Goal: Task Accomplishment & Management: Manage account settings

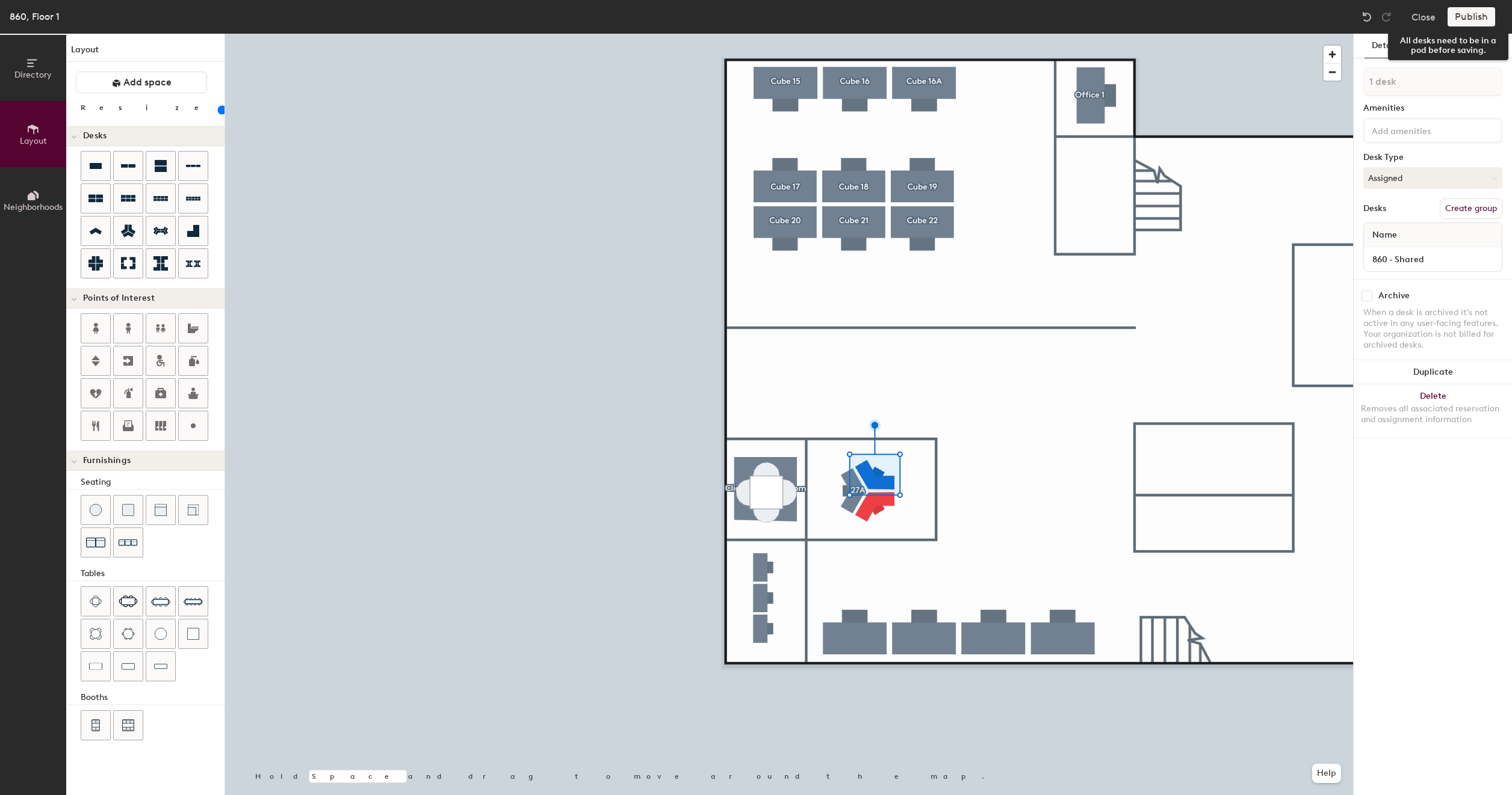
type input "860 - Shared"
click at [1463, 17] on div "Publish" at bounding box center [1475, 17] width 55 height 20
click at [1464, 17] on div "Publish" at bounding box center [1475, 17] width 55 height 20
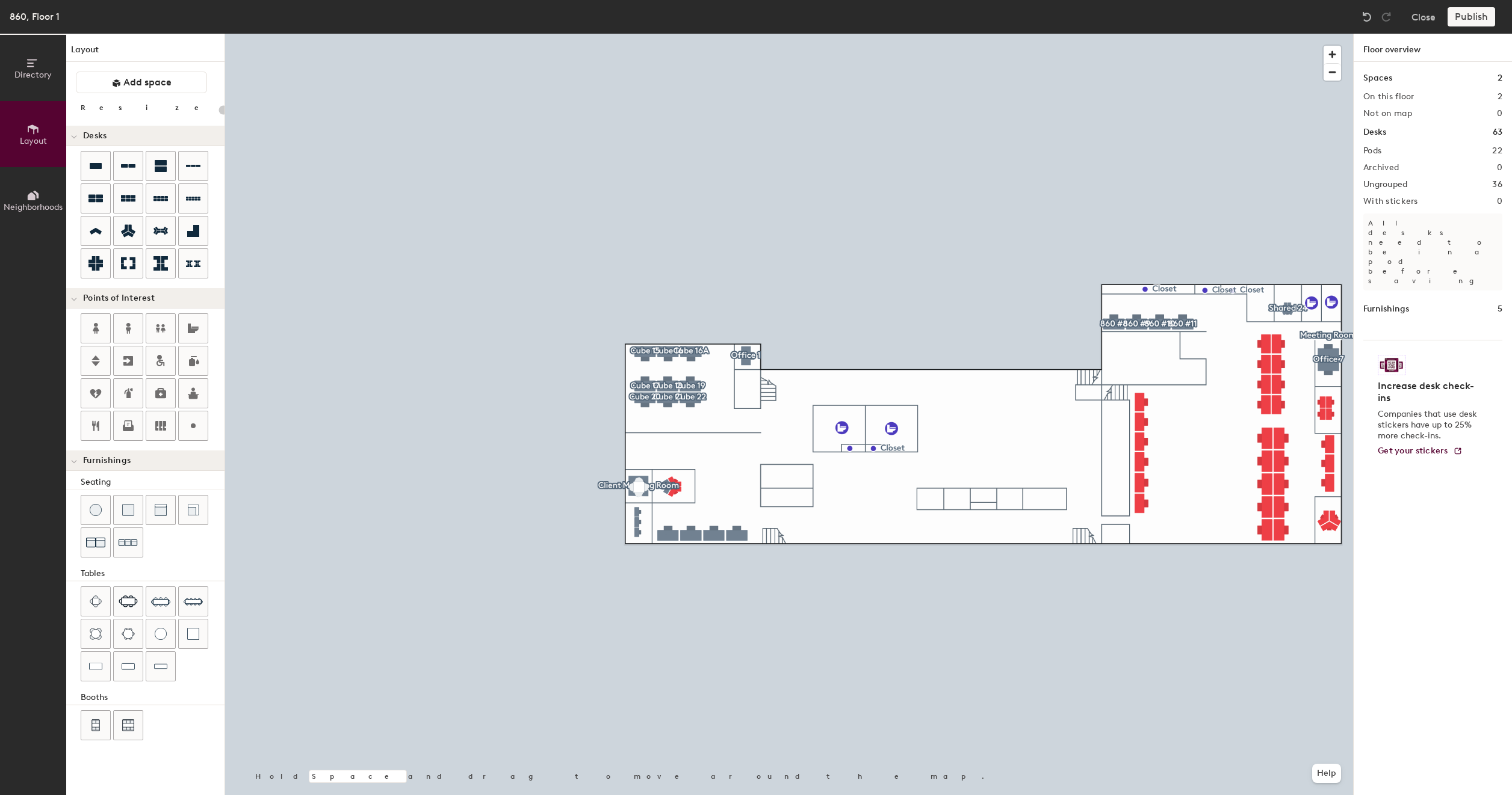
type input "180"
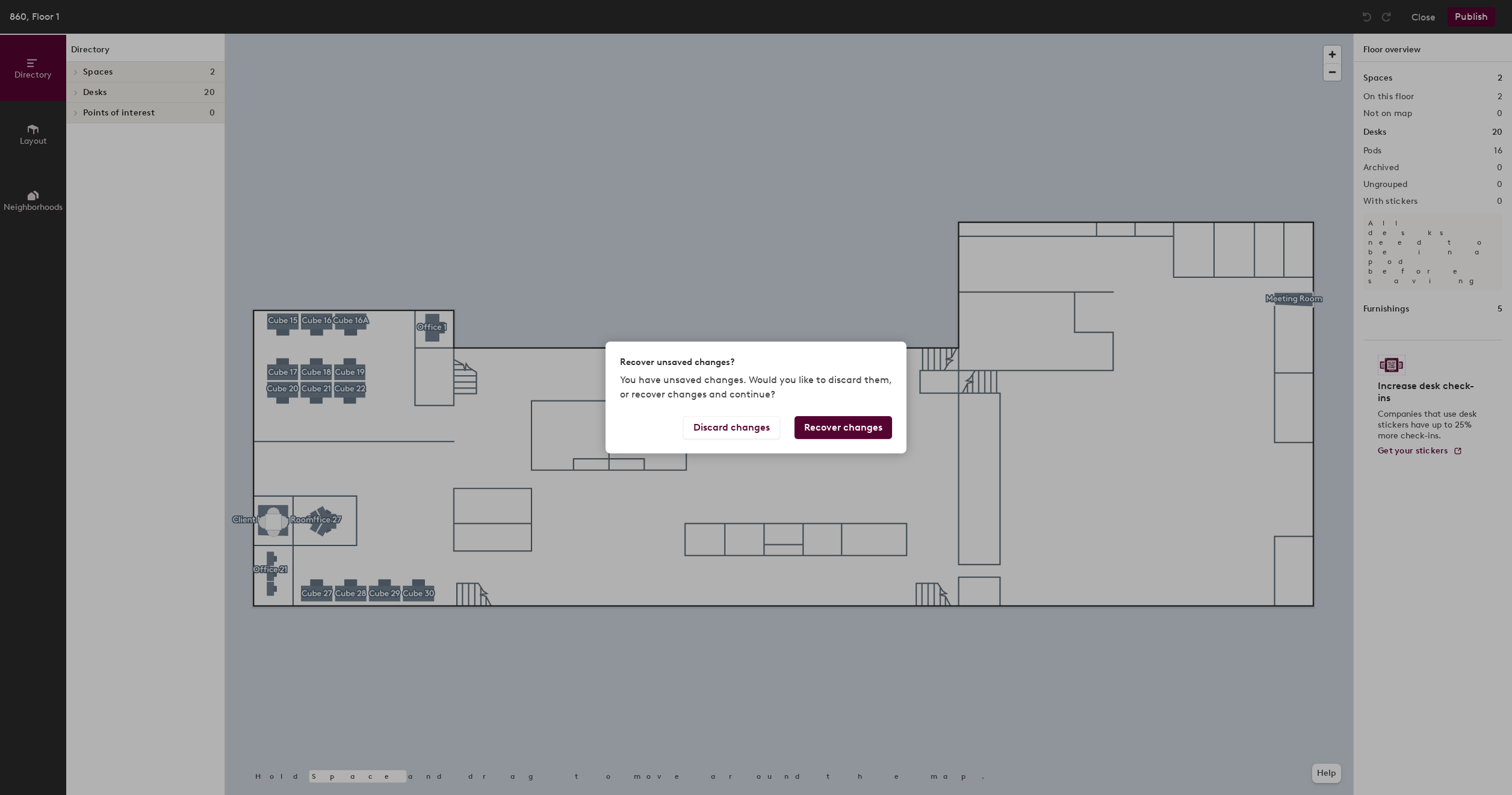
click at [853, 432] on button "Recover changes" at bounding box center [843, 427] width 97 height 22
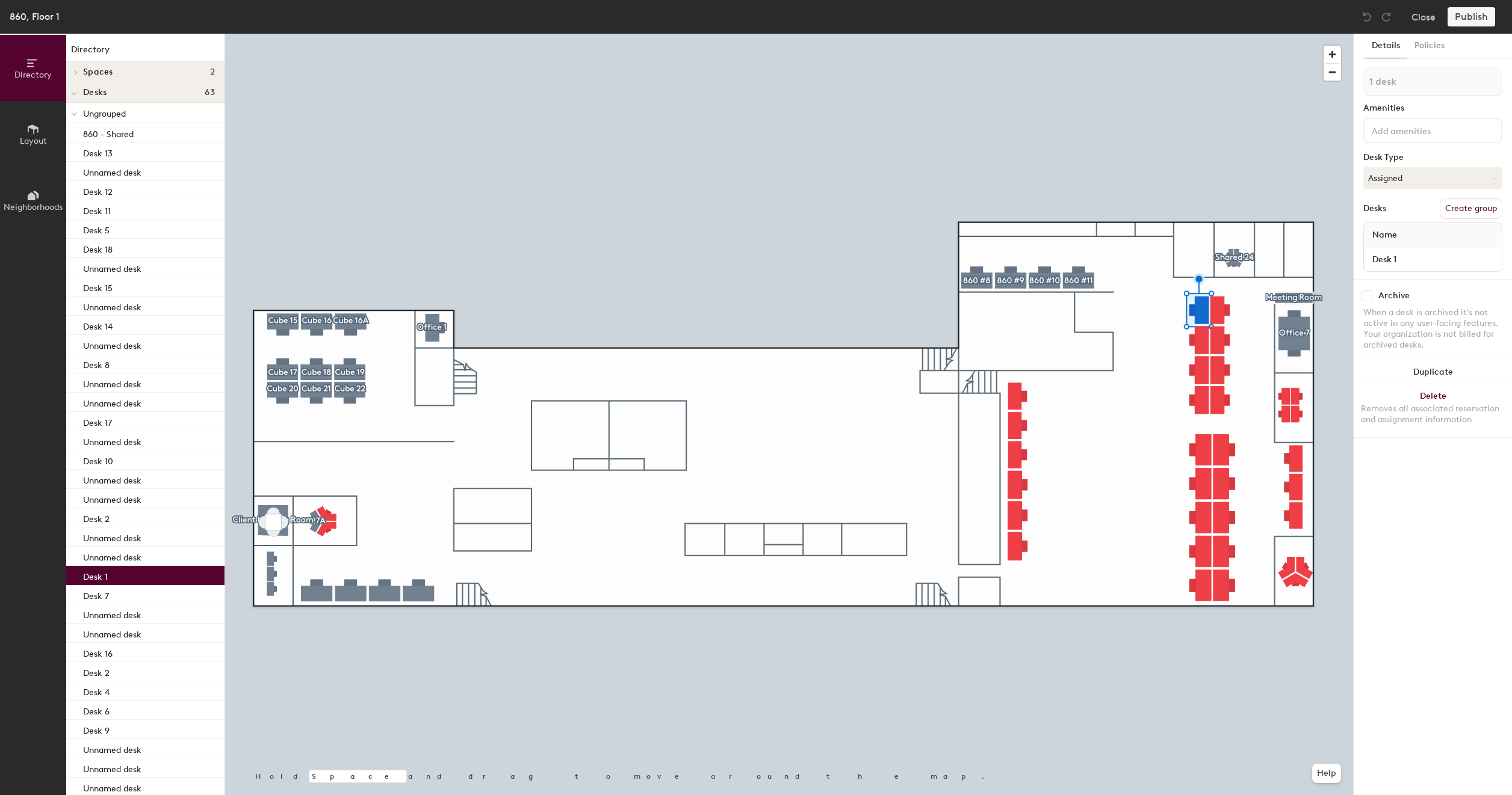
click at [1471, 17] on div "Publish" at bounding box center [1475, 17] width 55 height 20
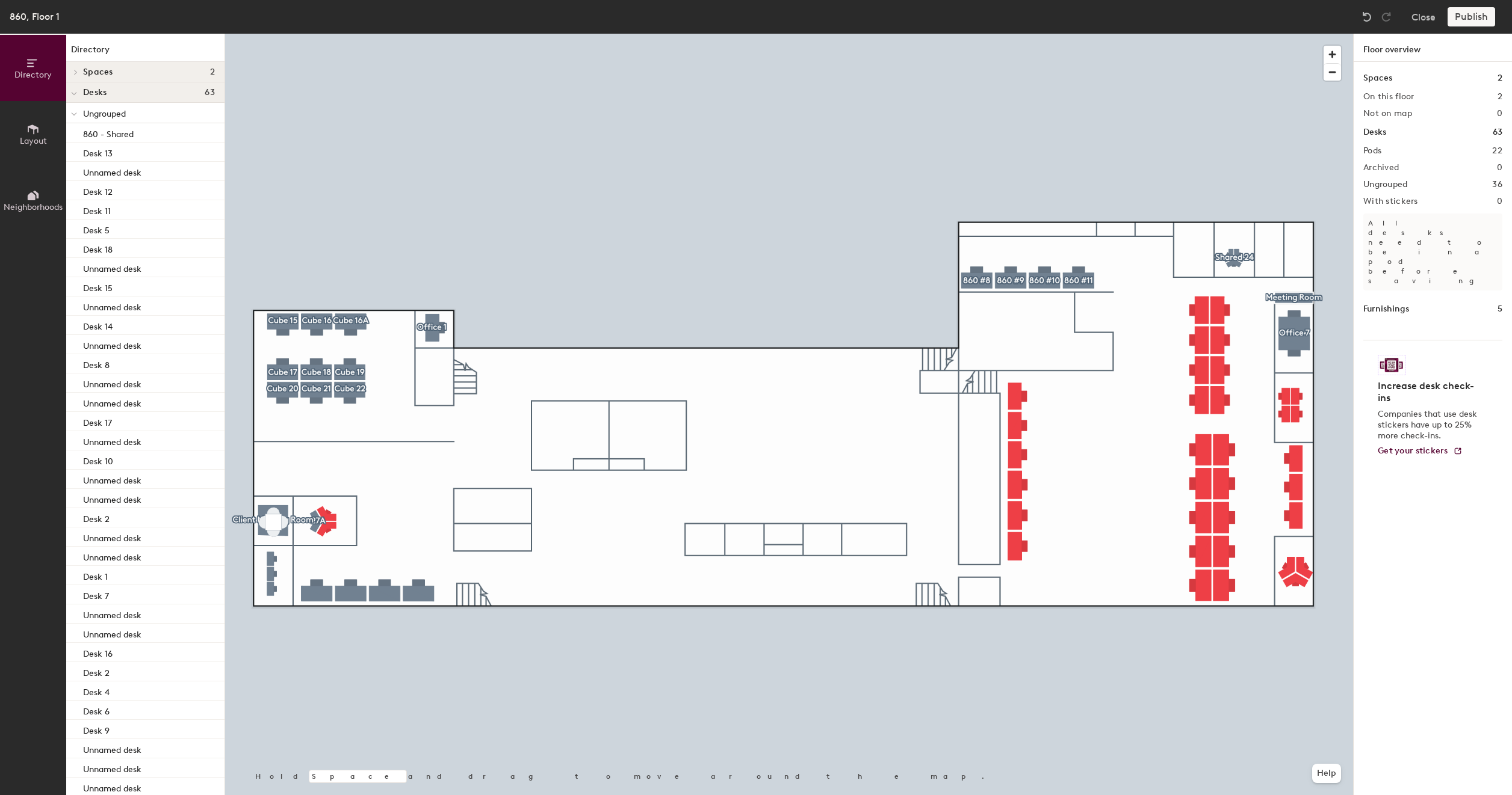
click at [1469, 21] on div "Publish" at bounding box center [1475, 17] width 55 height 20
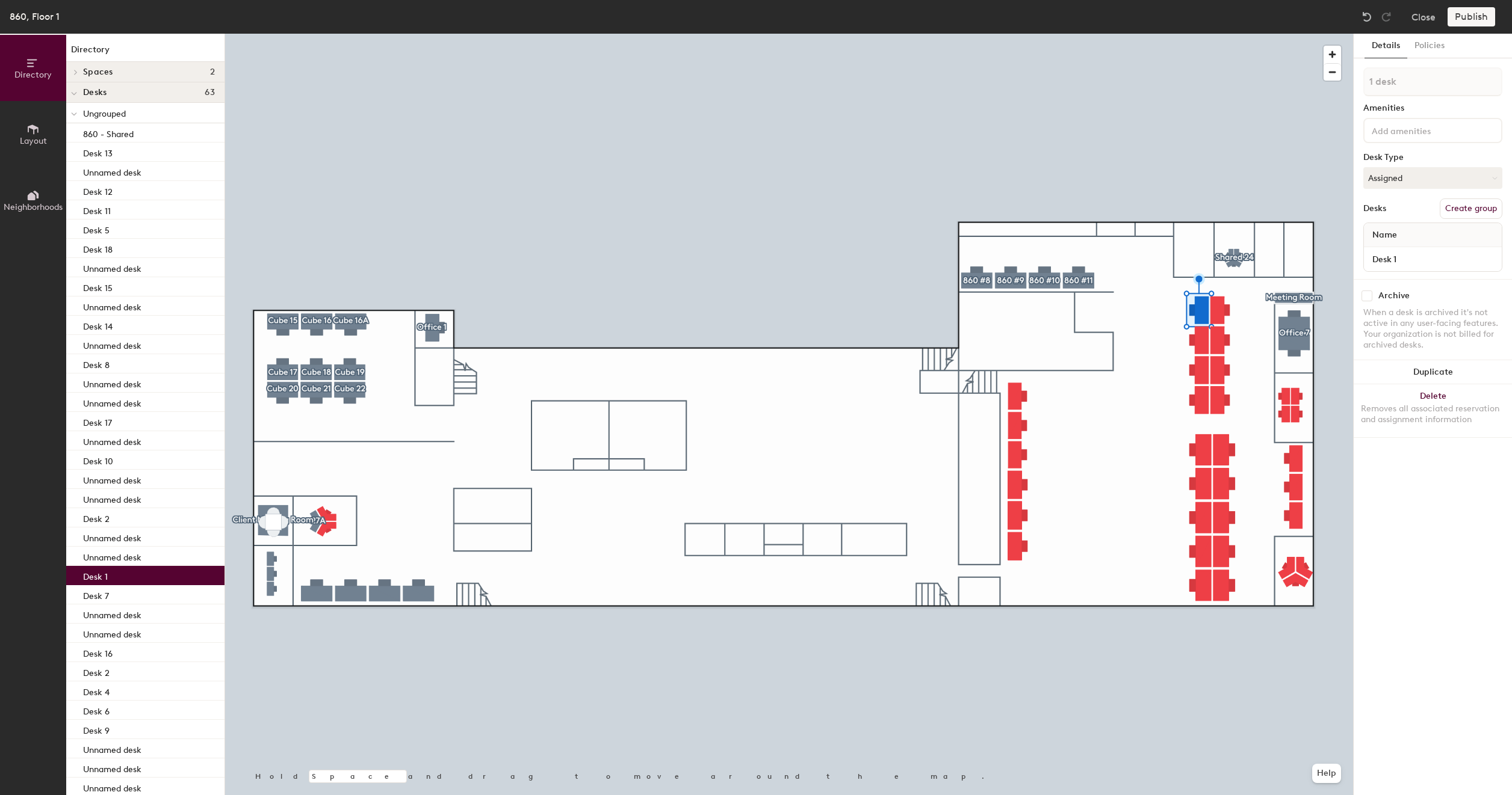
click at [1463, 210] on button "Create group" at bounding box center [1471, 209] width 63 height 21
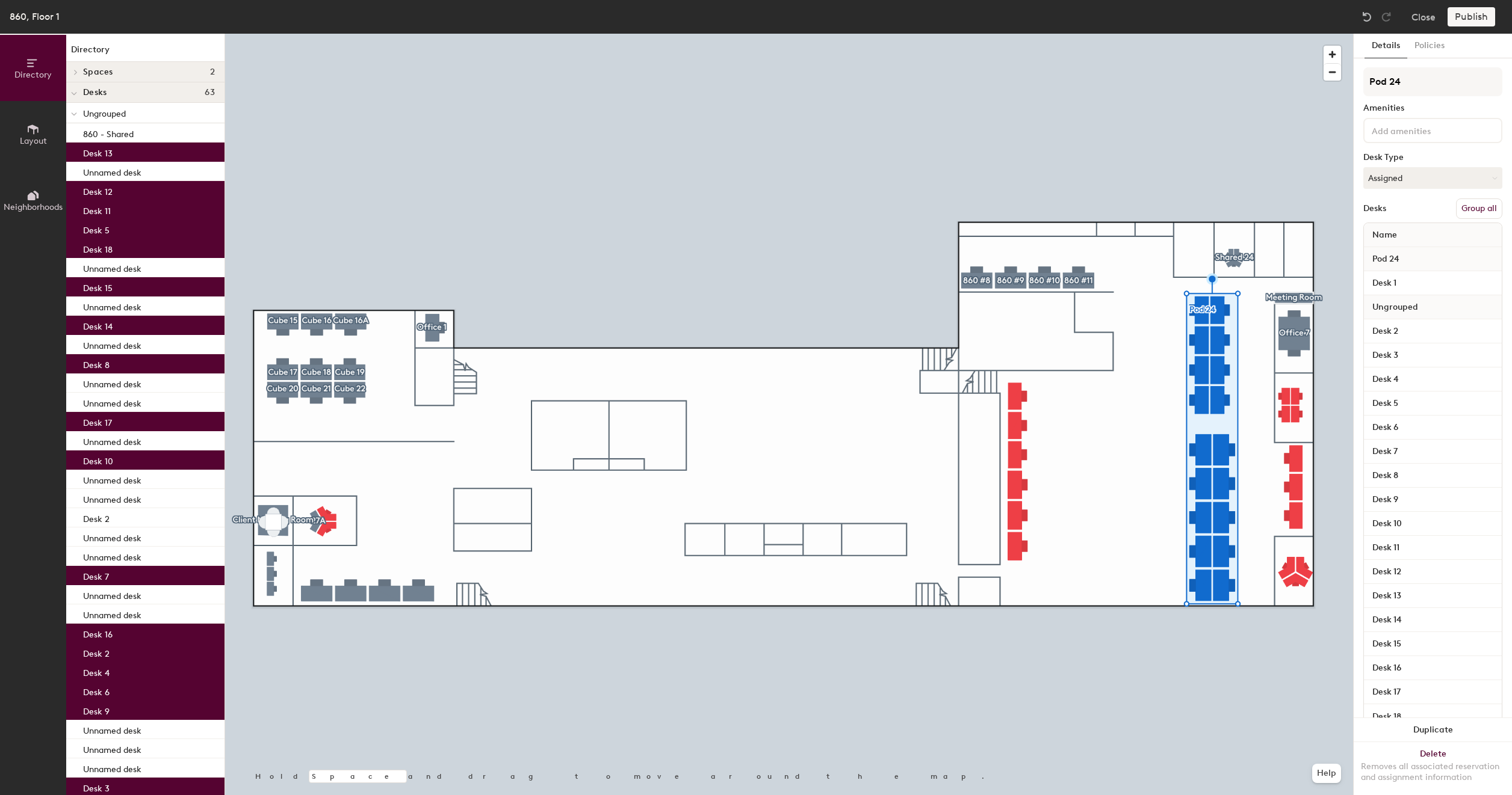
click at [1463, 210] on button "Group all" at bounding box center [1479, 209] width 47 height 21
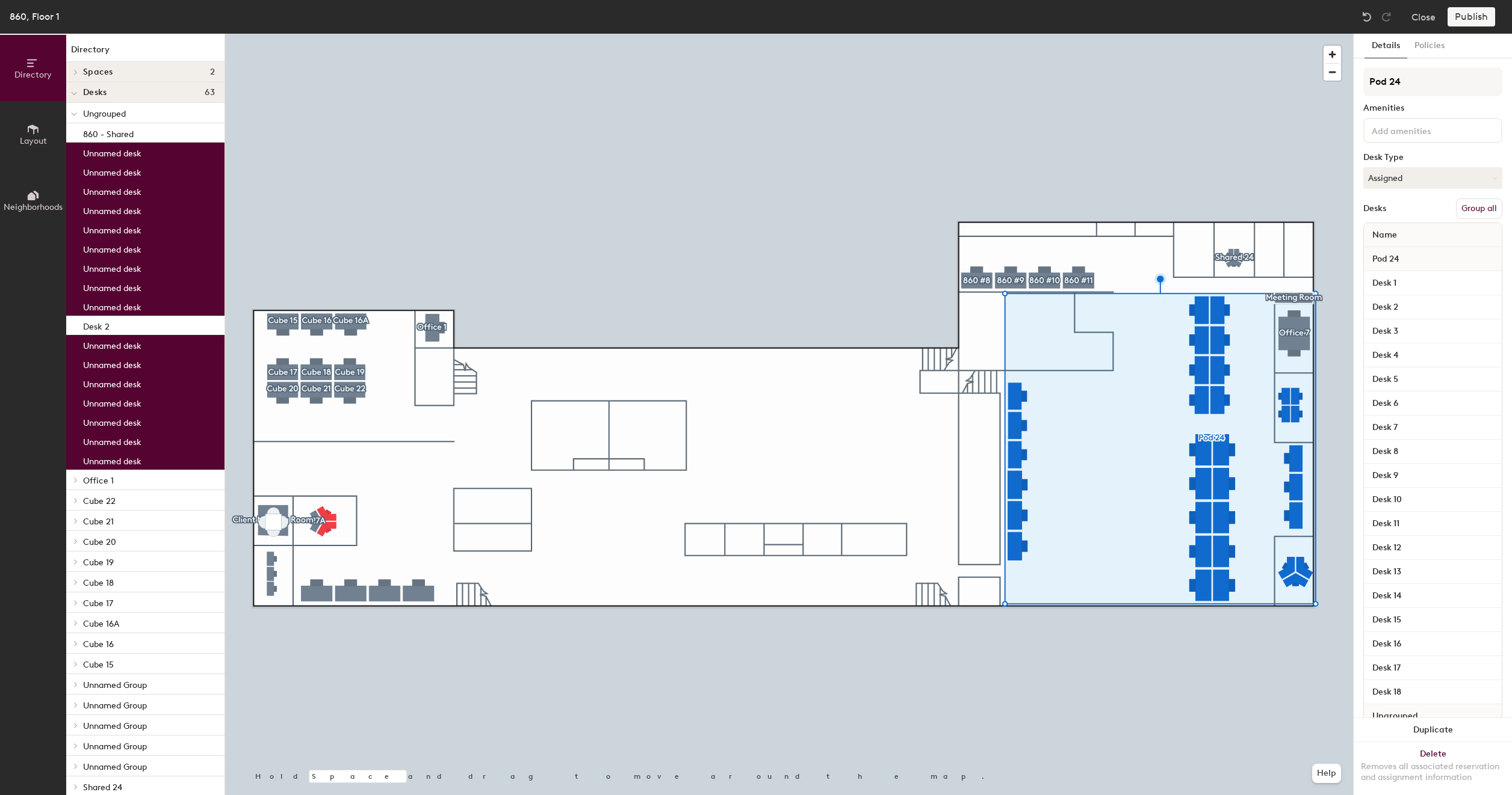
click at [1468, 209] on button "Group all" at bounding box center [1479, 209] width 47 height 21
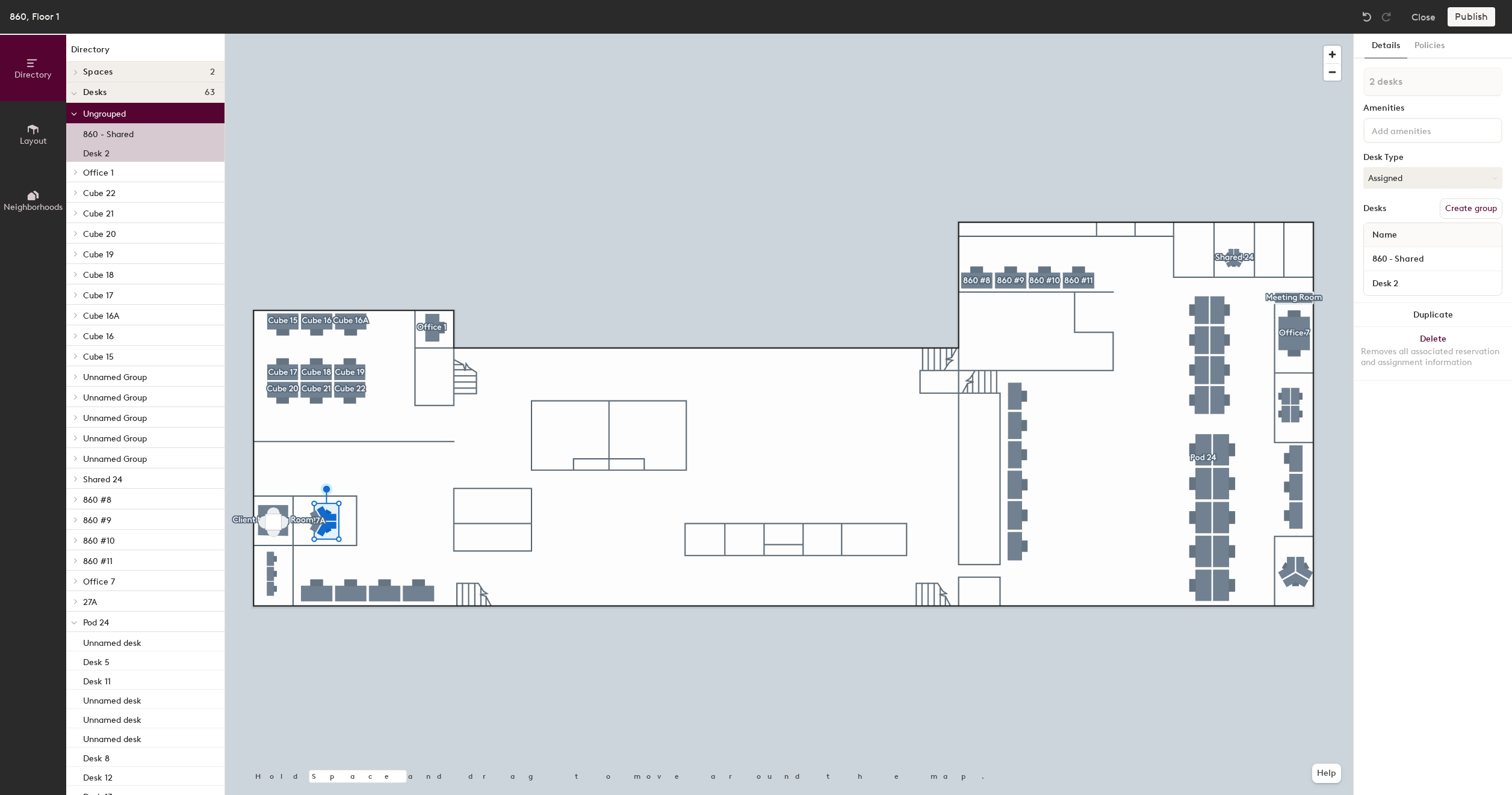
click at [1468, 207] on button "Create group" at bounding box center [1471, 209] width 63 height 21
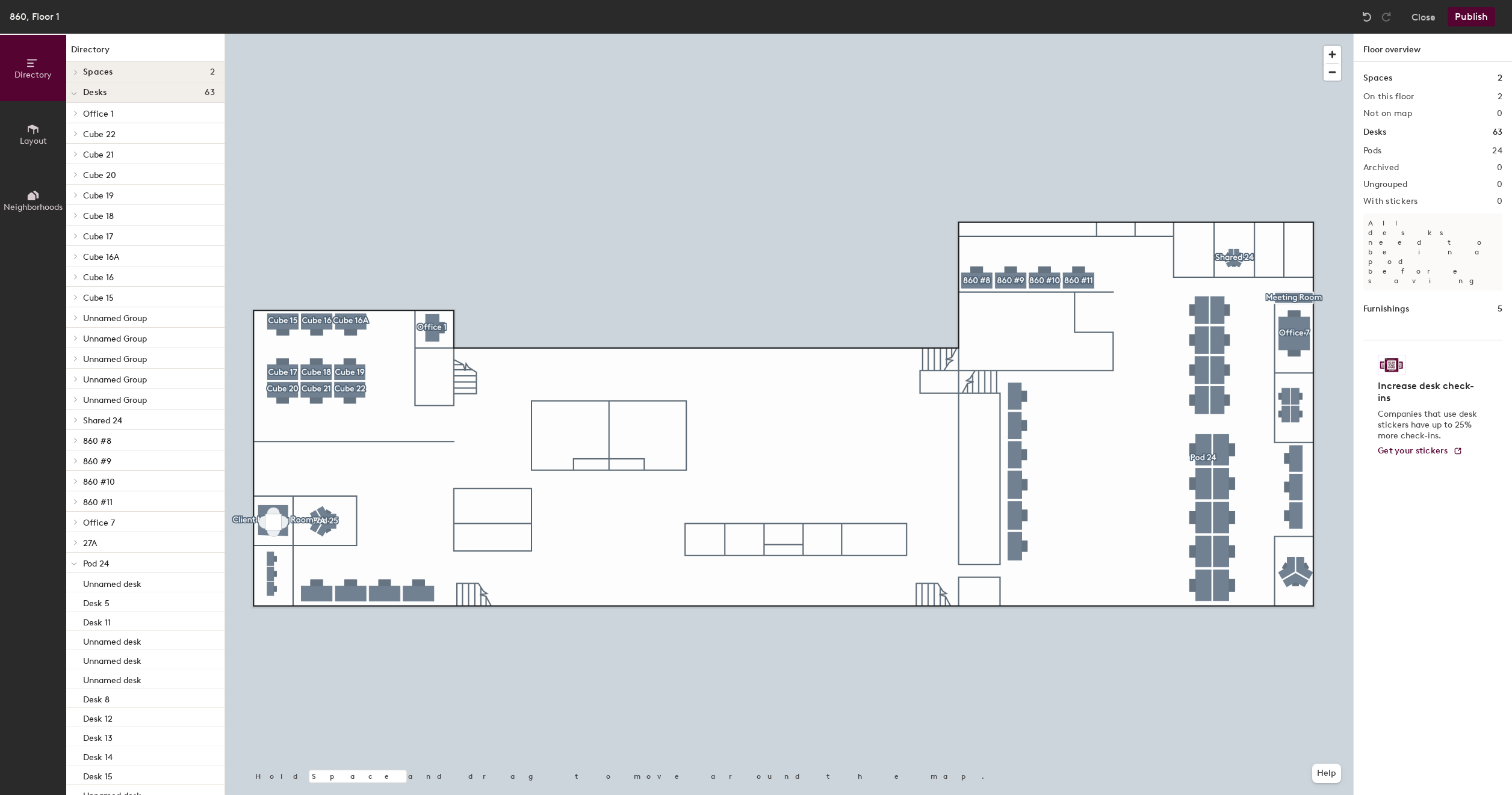
click at [1478, 16] on button "Publish" at bounding box center [1471, 17] width 48 height 20
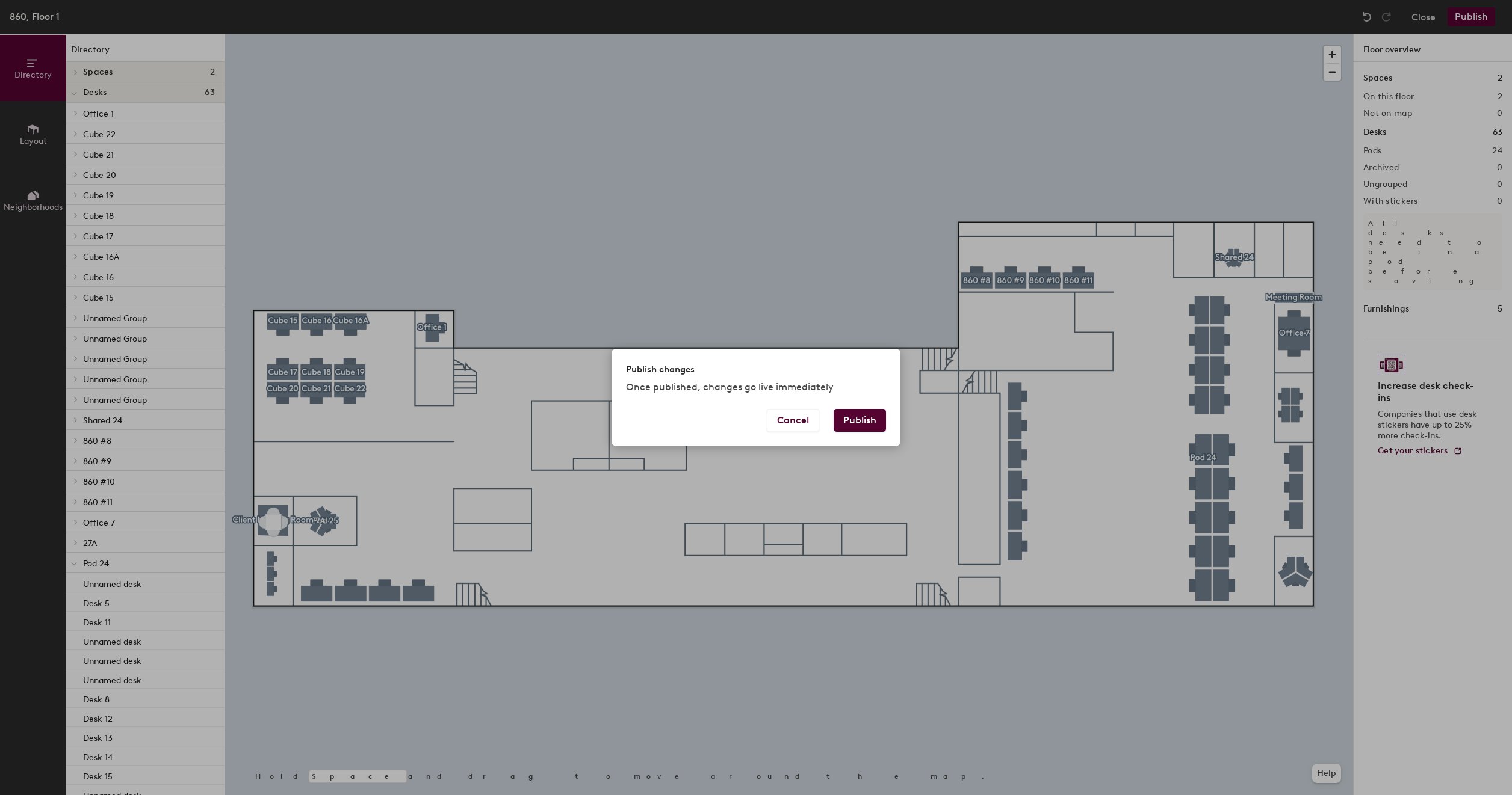
click at [853, 417] on button "Publish" at bounding box center [860, 420] width 52 height 22
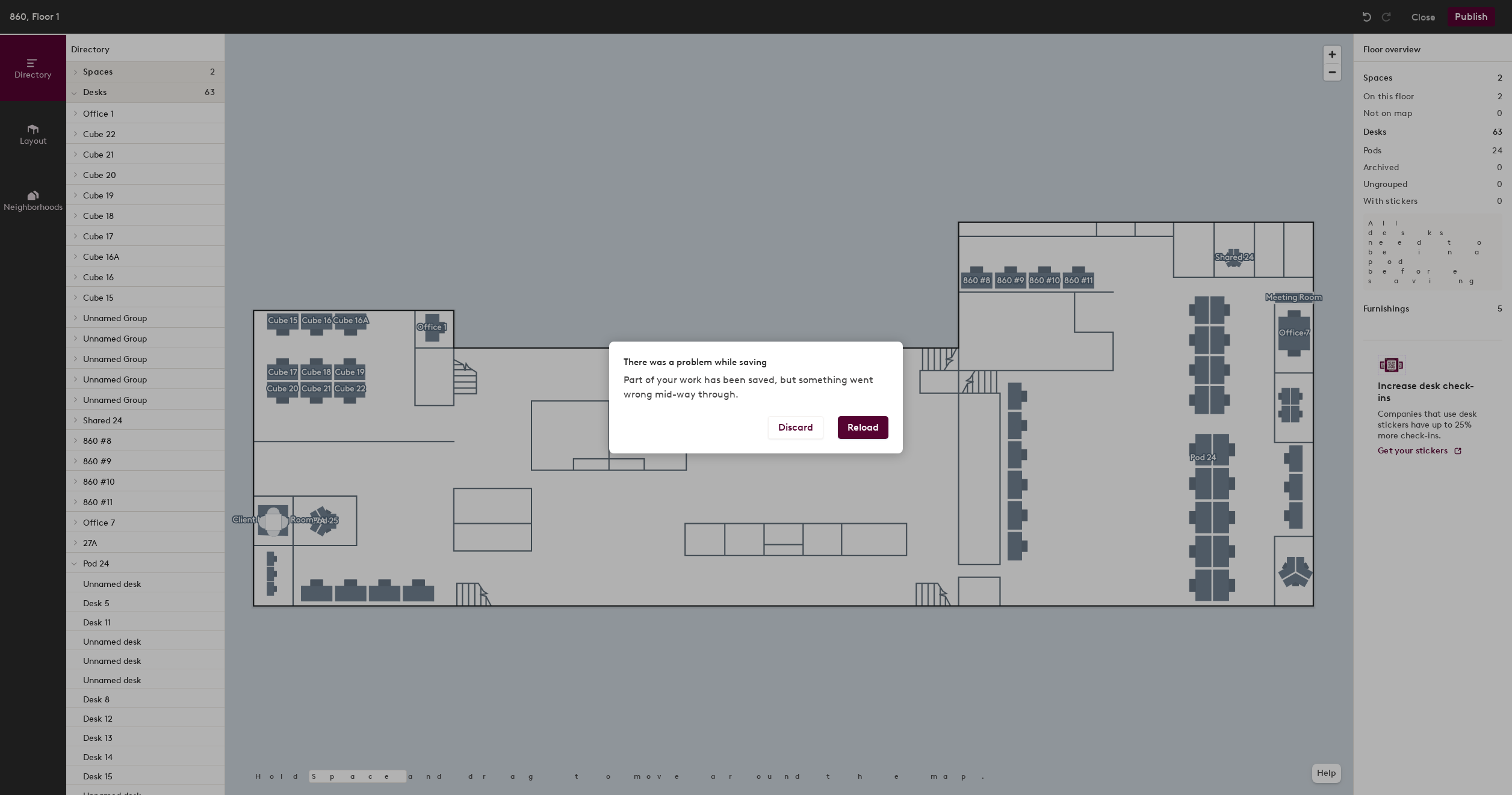
click at [859, 427] on button "Reload" at bounding box center [863, 427] width 51 height 22
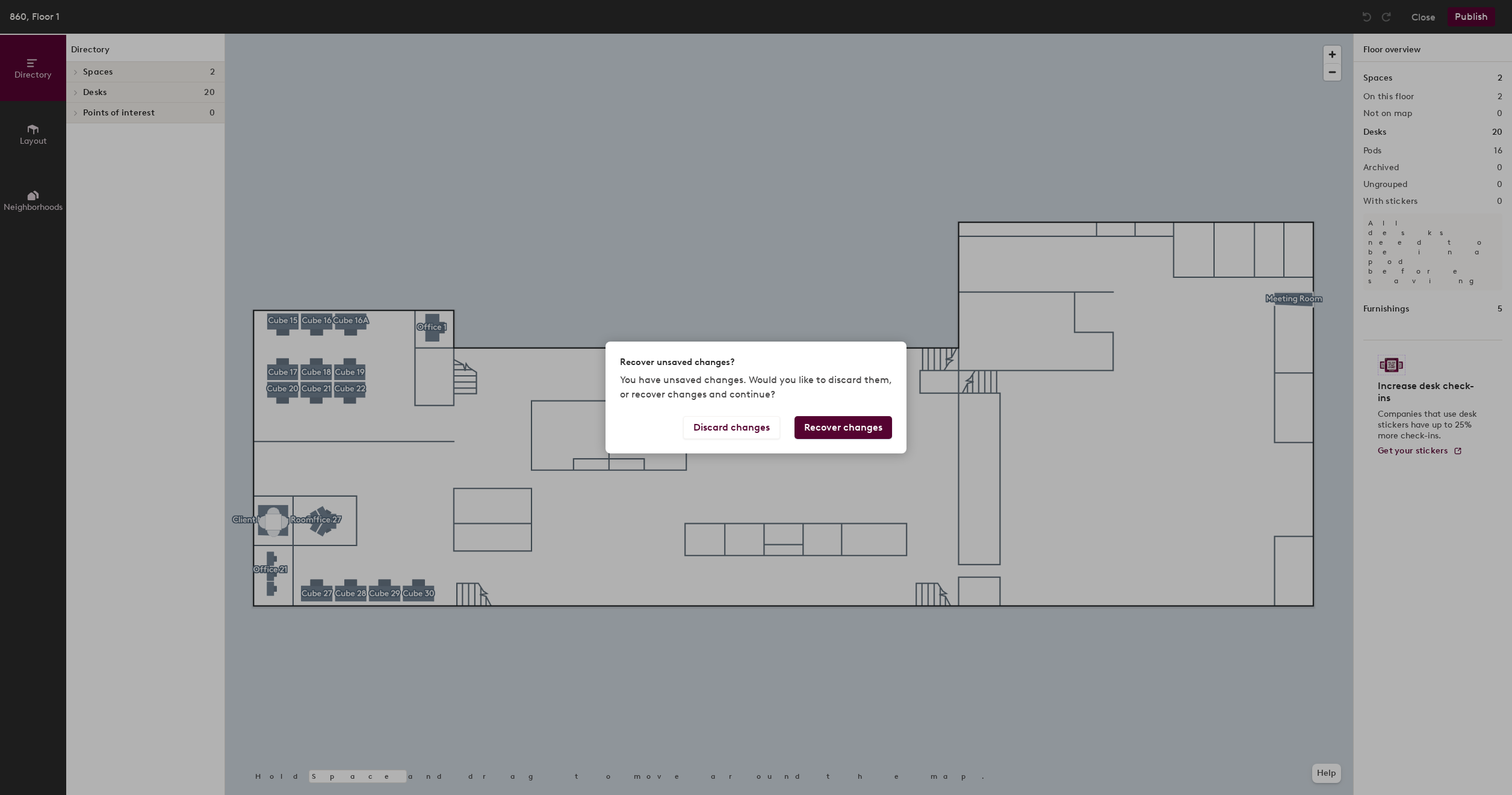
click at [822, 428] on button "Recover changes" at bounding box center [843, 427] width 97 height 22
click at [807, 430] on button "Recover changes" at bounding box center [843, 427] width 97 height 22
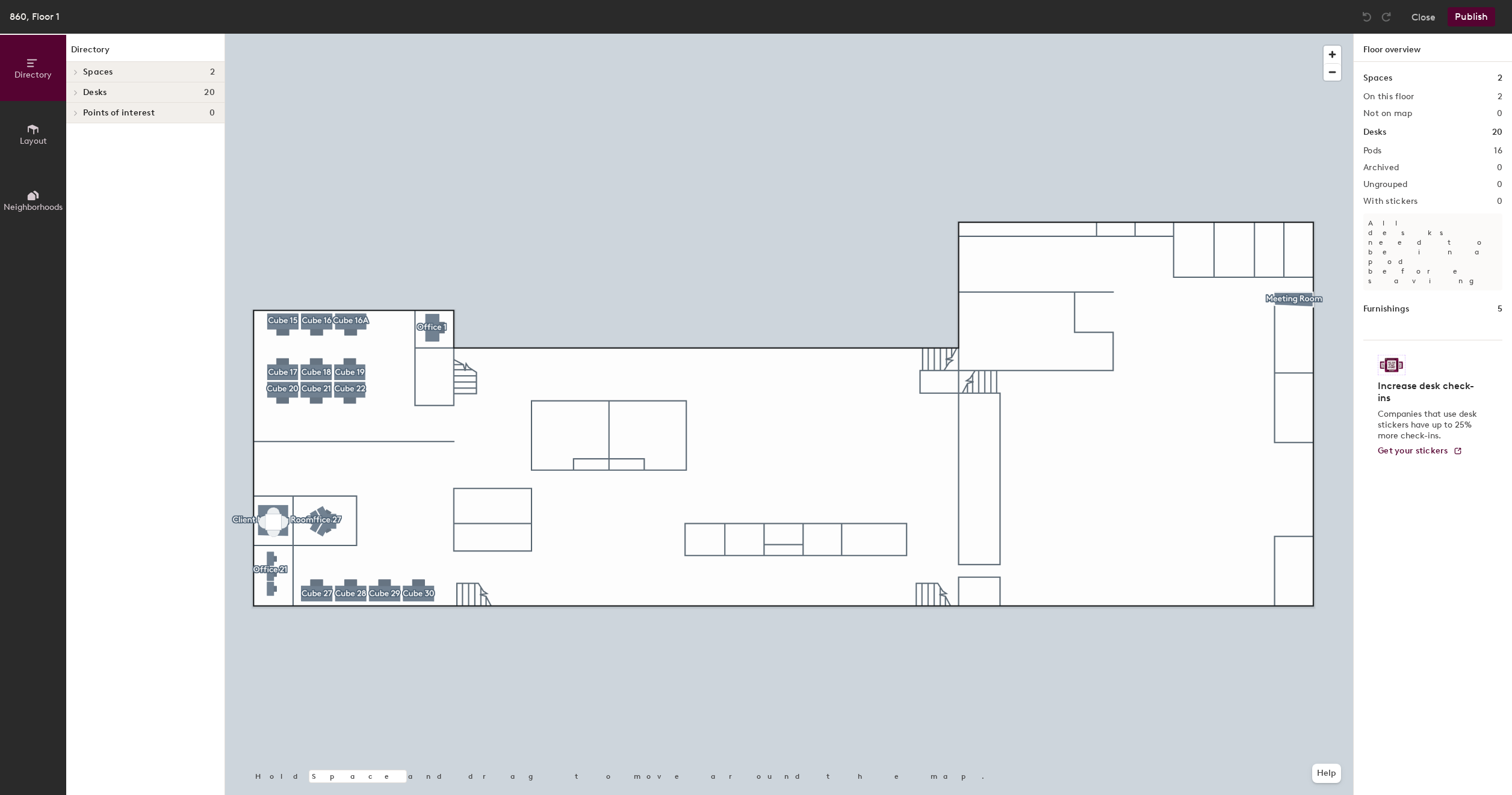
drag, startPoint x: 807, startPoint y: 430, endPoint x: 1371, endPoint y: 18, distance: 698.5
click at [1371, 18] on img at bounding box center [1366, 17] width 12 height 12
click at [1365, 26] on div at bounding box center [1367, 17] width 20 height 20
click at [1369, 20] on img at bounding box center [1366, 17] width 12 height 12
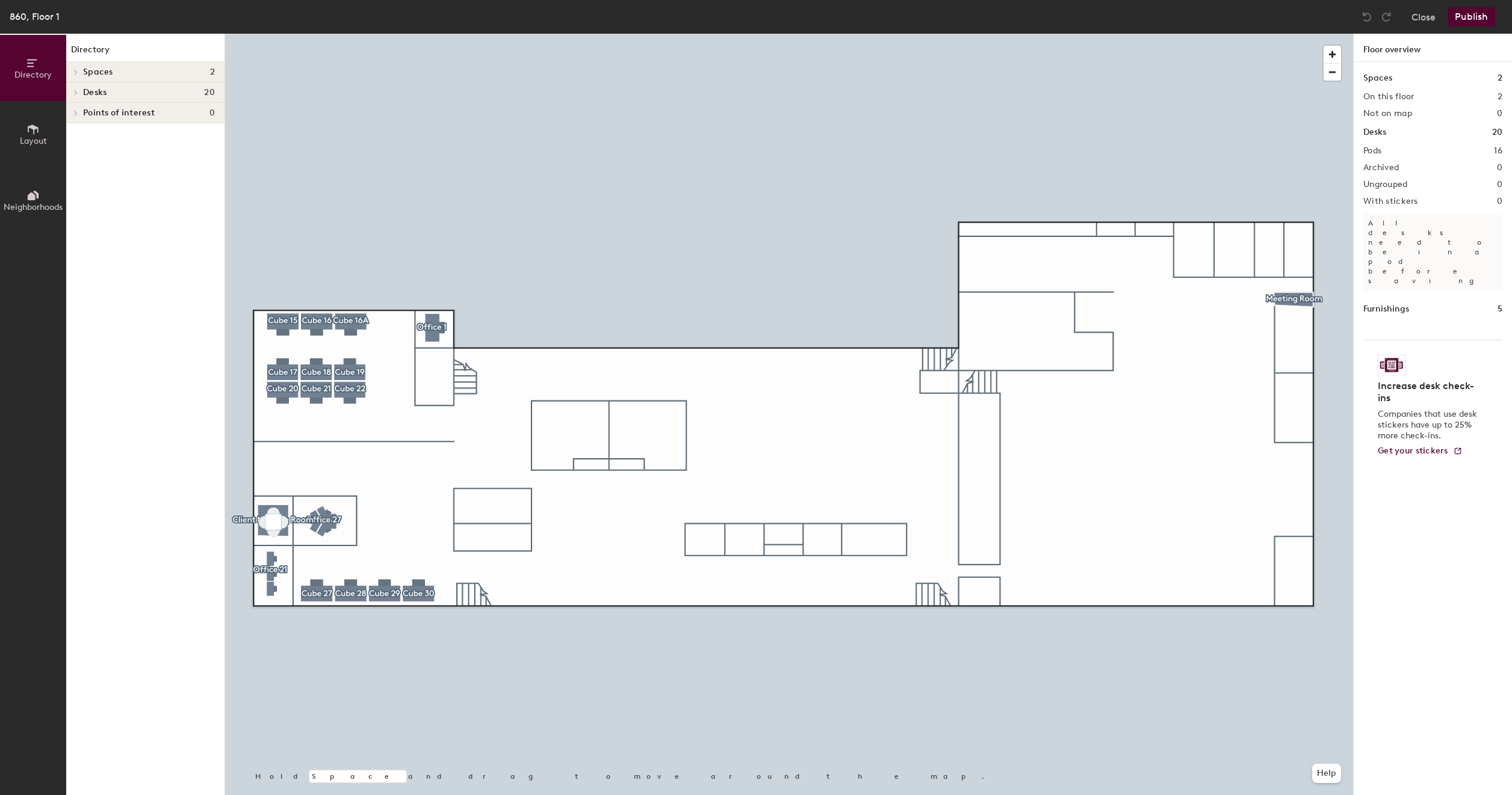
click at [1369, 20] on img at bounding box center [1366, 17] width 12 height 12
click at [1320, 770] on button "Help" at bounding box center [1326, 773] width 29 height 20
click at [1135, 34] on div at bounding box center [790, 34] width 1128 height 0
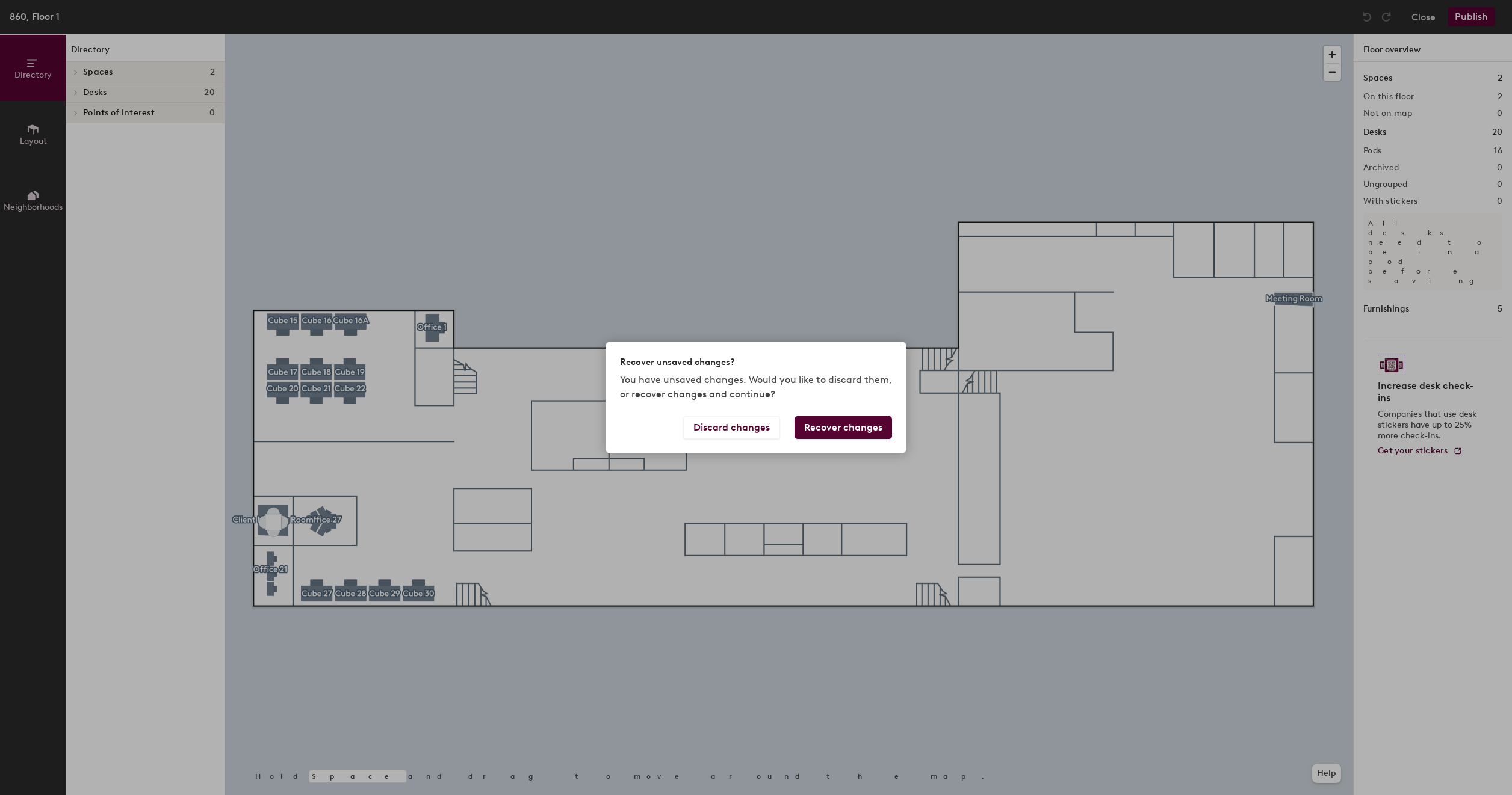
click at [836, 427] on button "Recover changes" at bounding box center [843, 427] width 97 height 22
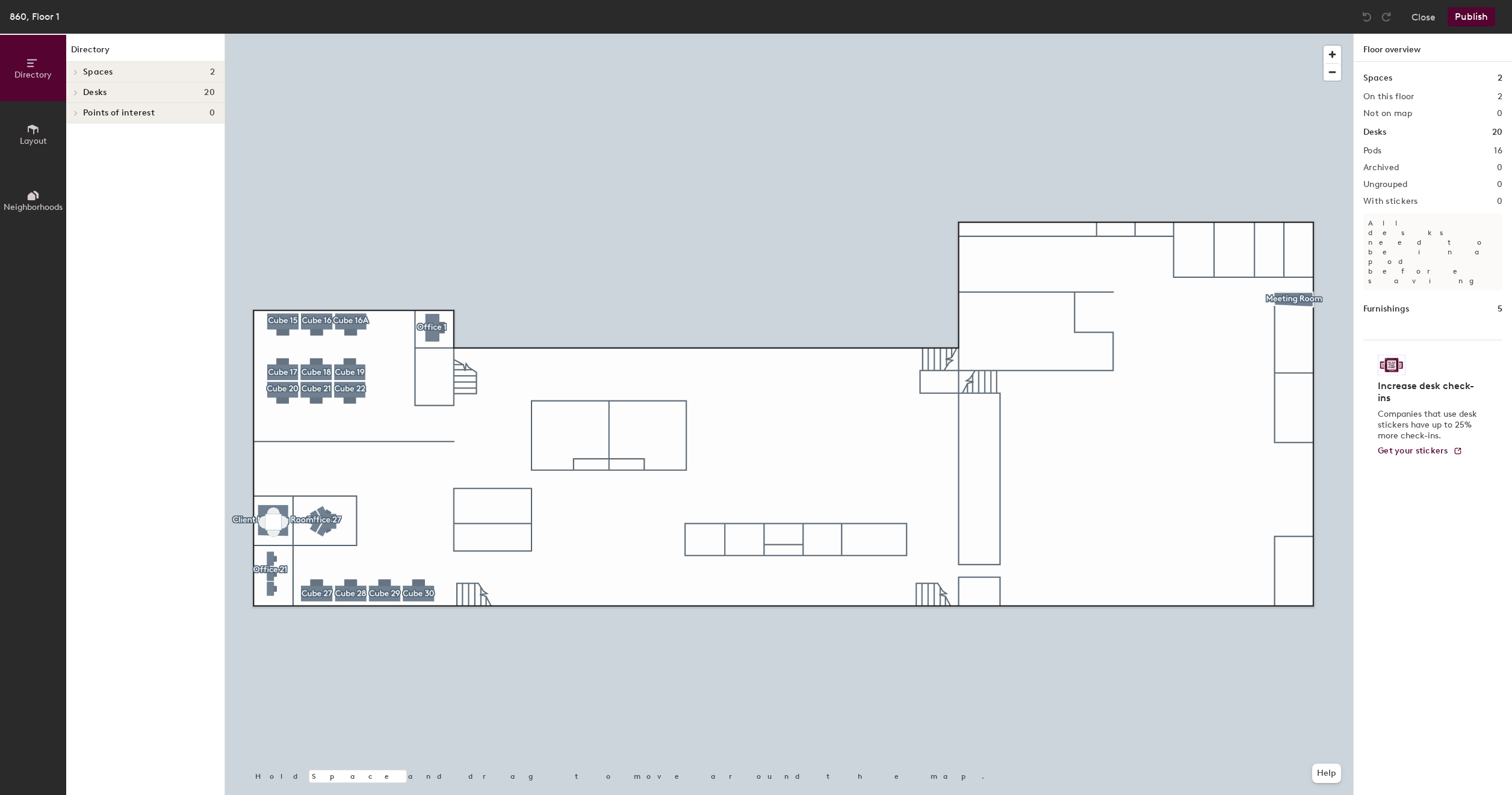
click at [1458, 18] on button "Publish" at bounding box center [1471, 17] width 48 height 20
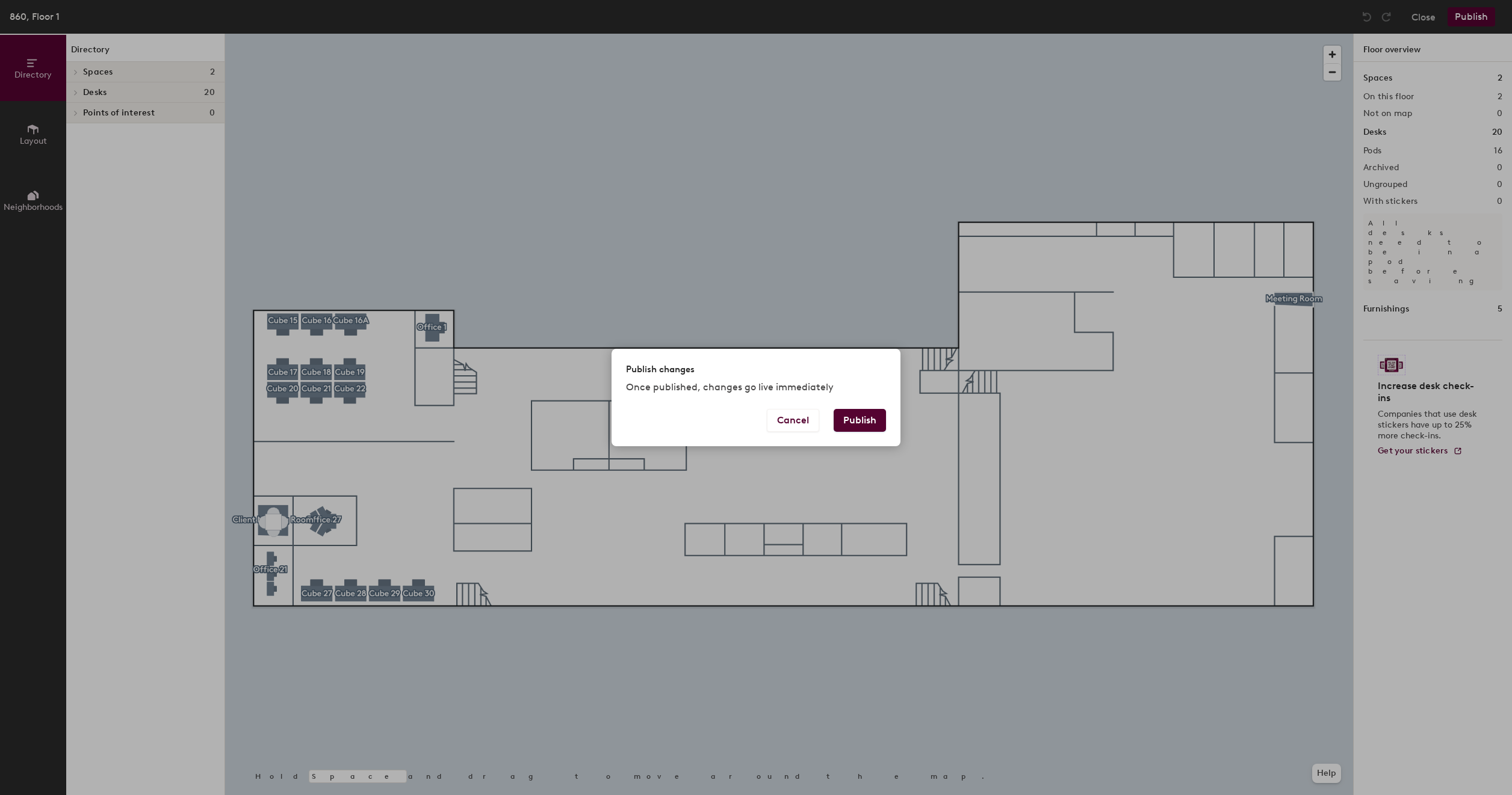
click at [848, 431] on button "Publish" at bounding box center [860, 420] width 52 height 22
